Goal: Find specific page/section: Find specific page/section

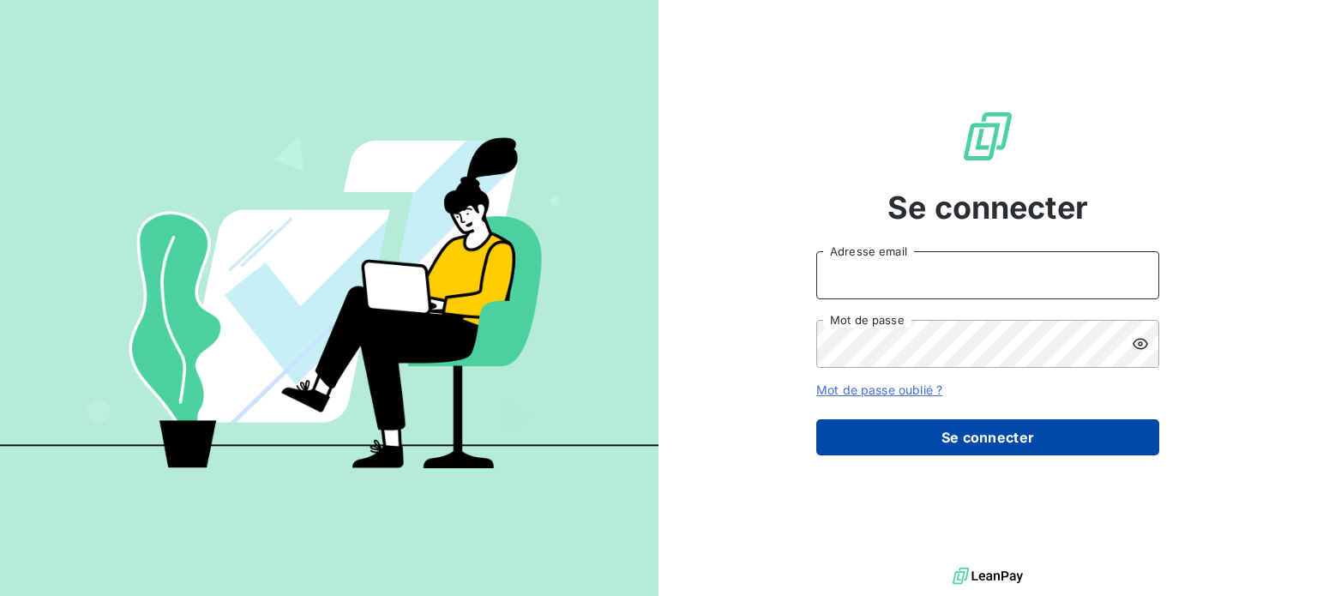
type input "[PERSON_NAME][EMAIL_ADDRESS][DOMAIN_NAME]"
click at [984, 437] on button "Se connecter" at bounding box center [987, 437] width 343 height 36
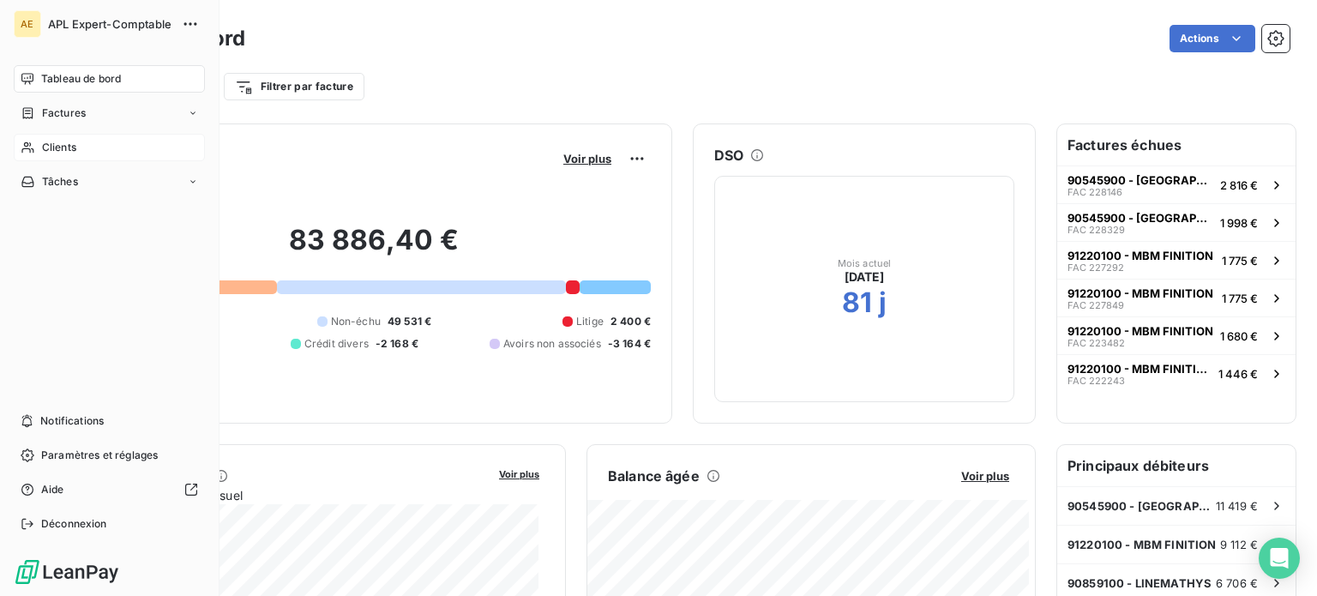
click at [65, 149] on span "Clients" at bounding box center [59, 147] width 34 height 15
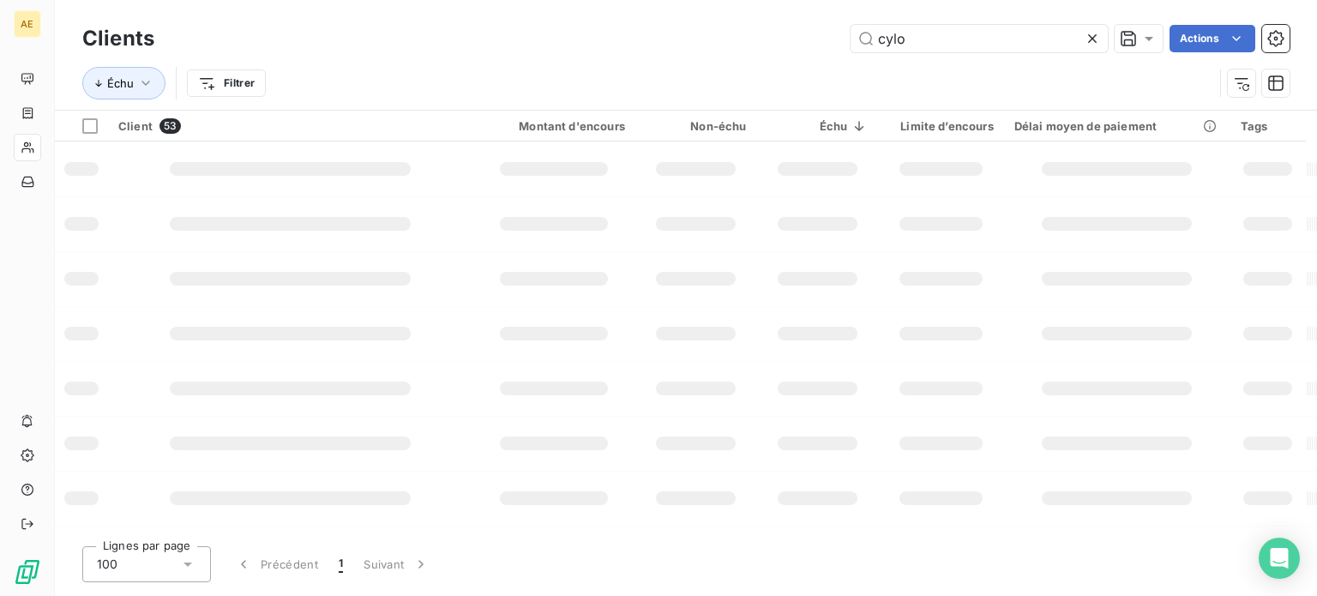
type input "cylo"
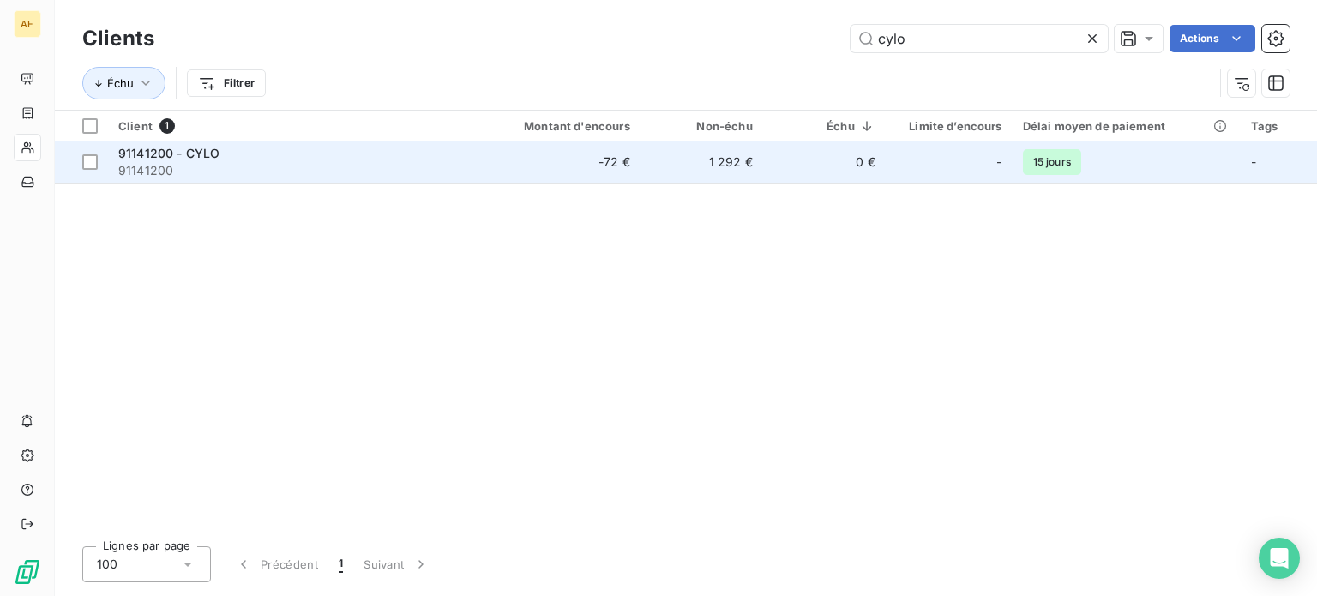
click at [168, 163] on span "91141200" at bounding box center [291, 170] width 347 height 17
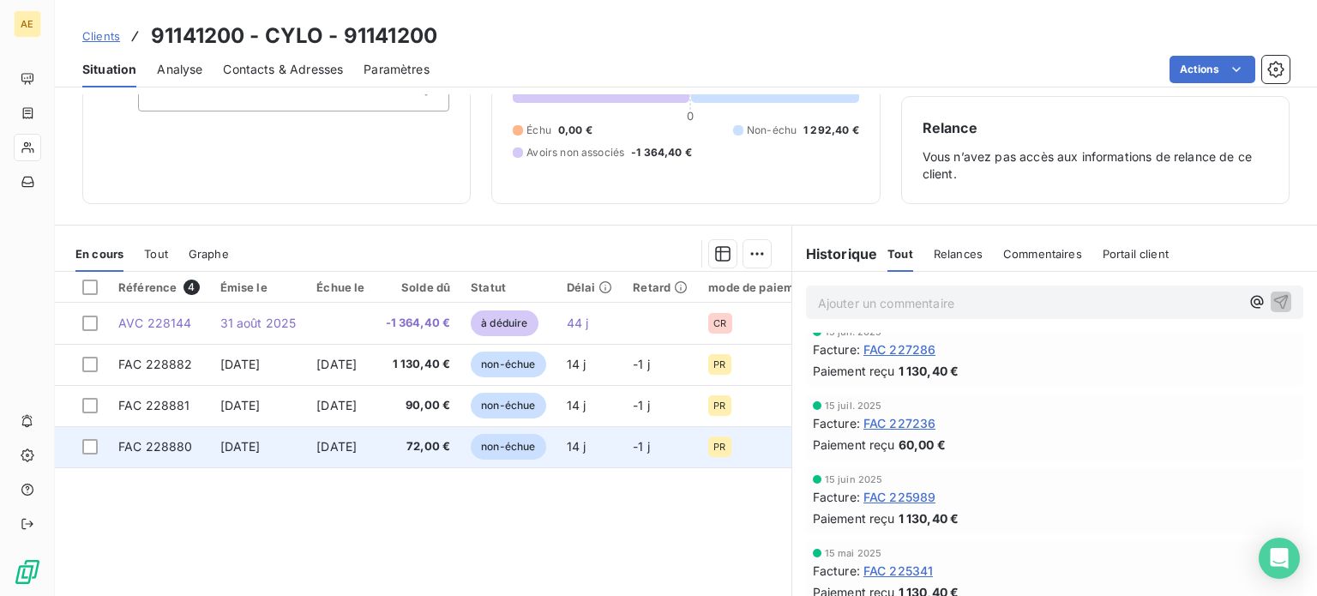
scroll to position [107, 0]
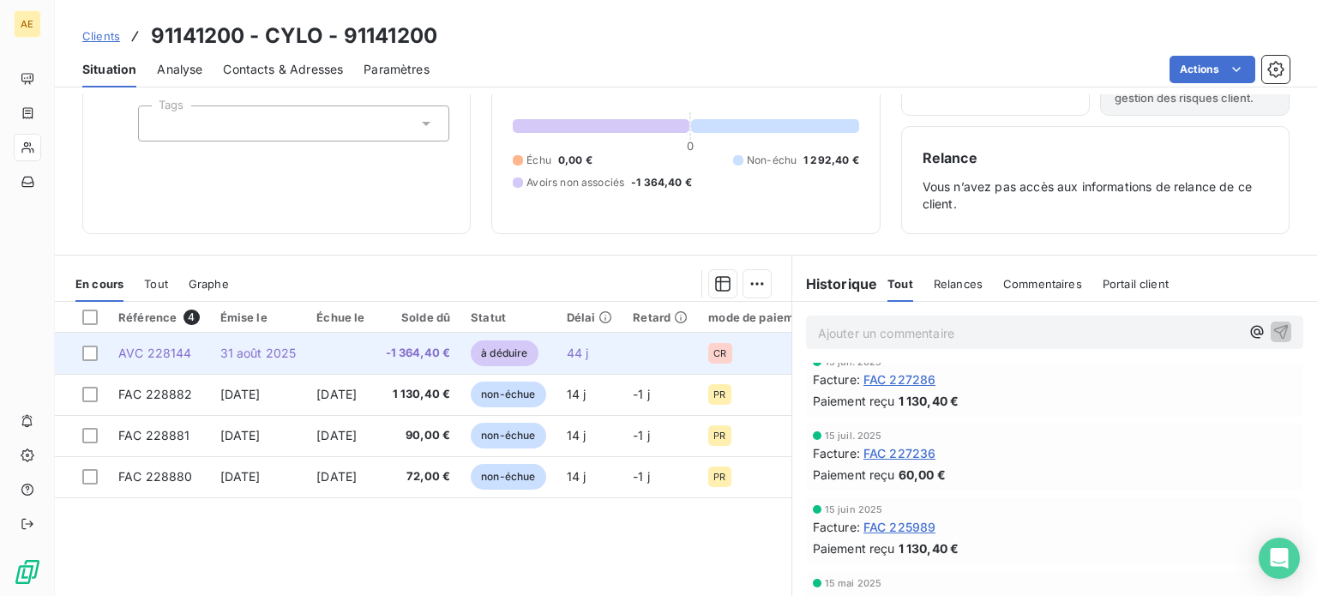
click at [226, 349] on span "31 août 2025" at bounding box center [258, 353] width 76 height 15
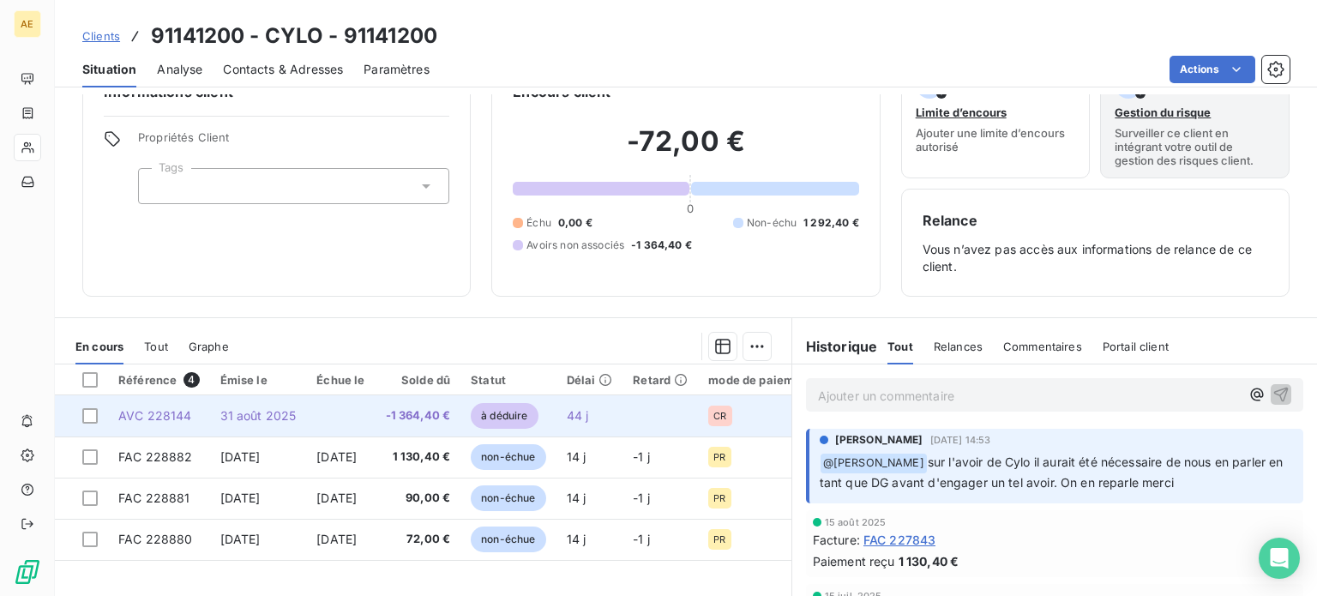
scroll to position [171, 0]
